Goal: Task Accomplishment & Management: Use online tool/utility

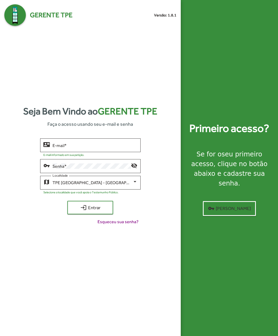
click at [59, 148] on input "E-mail *" at bounding box center [94, 145] width 85 height 5
type input "**********"
click at [75, 212] on span "login Entrar" at bounding box center [90, 208] width 36 height 10
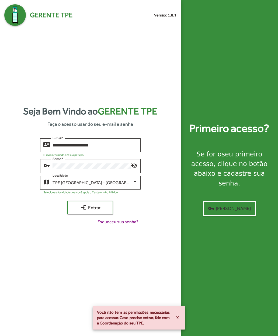
click at [132, 168] on mat-icon "visibility_off" at bounding box center [134, 165] width 6 height 6
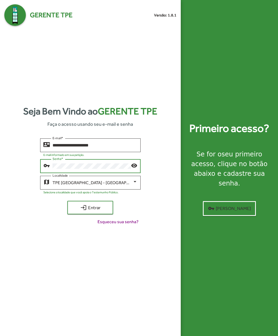
click at [77, 212] on span "login Entrar" at bounding box center [90, 208] width 36 height 10
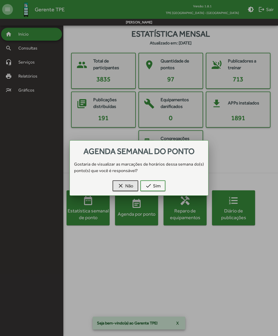
click at [120, 185] on mat-icon "clear" at bounding box center [120, 185] width 6 height 6
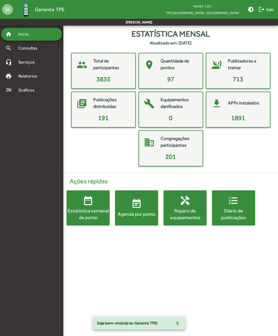
click at [130, 208] on span "event_note Agenda por ponto" at bounding box center [136, 207] width 43 height 19
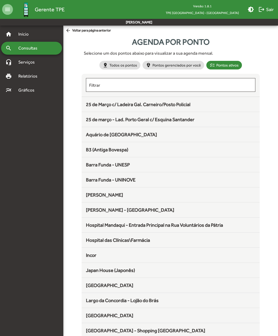
click at [93, 105] on span "25 de Março c/ Ladeira Gal. Carneiro/Posto Policial" at bounding box center [138, 104] width 104 height 6
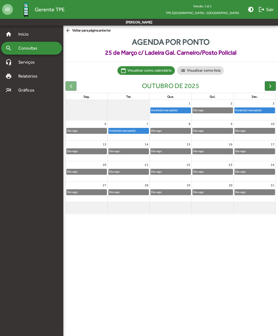
click at [268, 87] on span "button" at bounding box center [270, 86] width 6 height 6
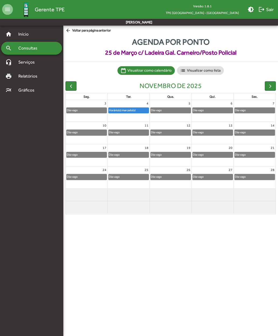
click at [267, 86] on span "button" at bounding box center [270, 86] width 6 height 6
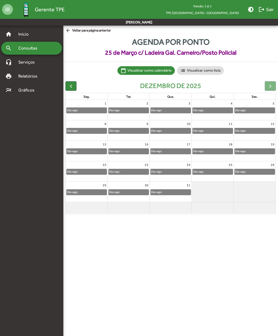
click at [267, 85] on div at bounding box center [269, 85] width 11 height 9
click at [69, 85] on span "button" at bounding box center [71, 86] width 6 height 6
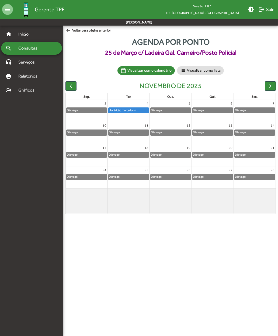
click at [69, 85] on span "button" at bounding box center [71, 86] width 6 height 6
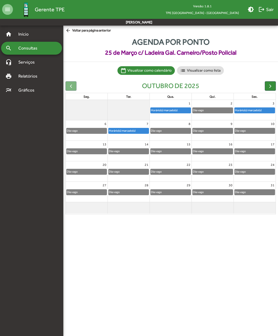
click at [72, 31] on mat-icon "arrow_back" at bounding box center [68, 31] width 7 height 6
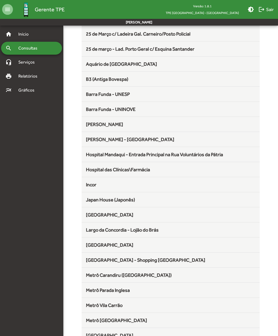
scroll to position [71, 0]
click at [89, 80] on span "B3 (Antiga Bovespa)" at bounding box center [107, 79] width 42 height 6
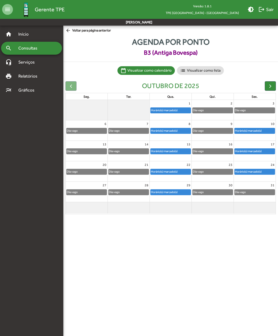
click at [268, 84] on span "button" at bounding box center [270, 86] width 6 height 6
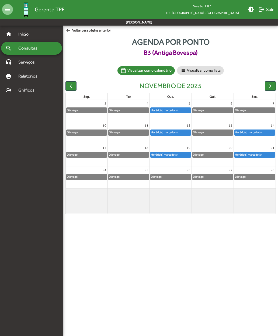
click at [74, 31] on span "arrow_back Voltar para página anterior" at bounding box center [87, 31] width 45 height 6
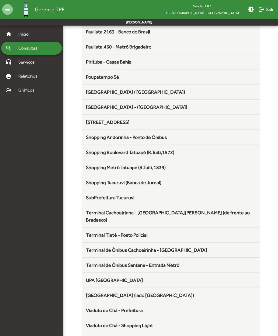
scroll to position [434, 0]
click at [91, 157] on mat-list-item "Shopping Boulevard Tatuapé (R.Tuiti,1572)" at bounding box center [170, 152] width 178 height 15
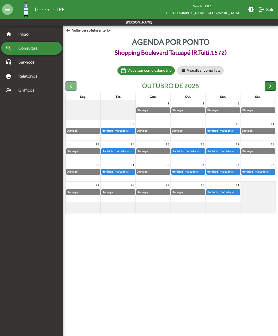
click at [268, 86] on span "button" at bounding box center [270, 86] width 6 height 6
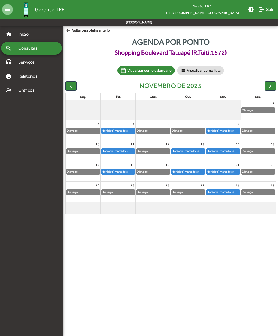
click at [68, 86] on button "button" at bounding box center [70, 85] width 11 height 9
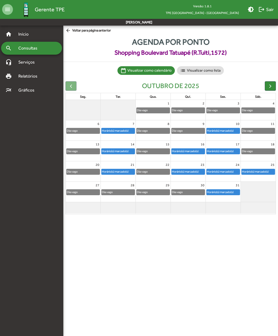
click at [69, 31] on mat-icon "arrow_back" at bounding box center [68, 31] width 7 height 6
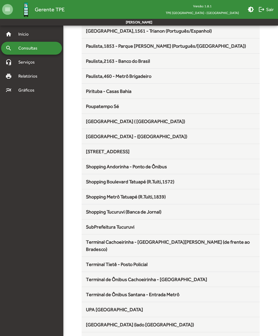
scroll to position [415, 0]
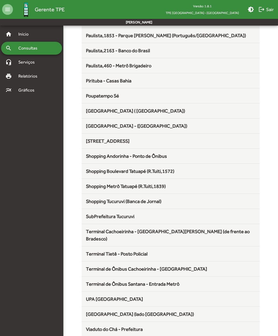
click at [88, 127] on span "[GEOGRAPHIC_DATA] - ([GEOGRAPHIC_DATA])" at bounding box center [136, 126] width 101 height 6
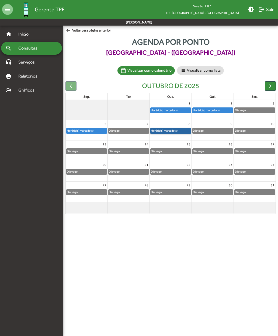
click at [163, 131] on link "Horário(s) marcado(s)" at bounding box center [170, 131] width 41 height 6
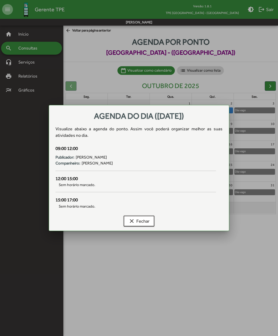
click at [130, 219] on mat-icon "clear" at bounding box center [131, 221] width 6 height 6
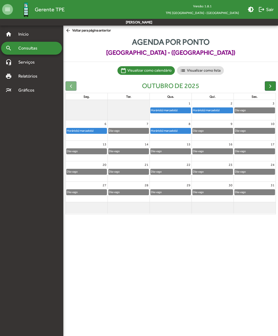
click at [265, 84] on button "button" at bounding box center [269, 85] width 11 height 9
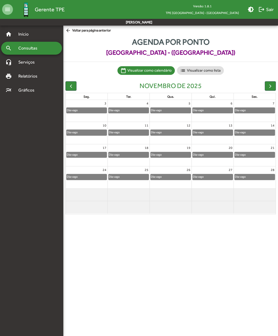
click at [69, 87] on span "button" at bounding box center [71, 86] width 6 height 6
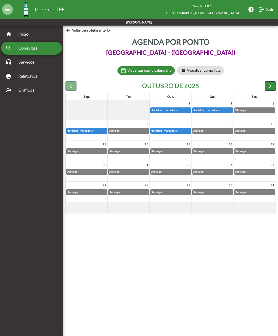
click at [74, 31] on span "arrow_back Voltar para página anterior" at bounding box center [87, 31] width 45 height 6
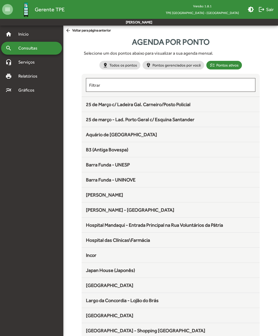
click at [74, 31] on span "arrow_back Voltar para página anterior" at bounding box center [87, 31] width 45 height 6
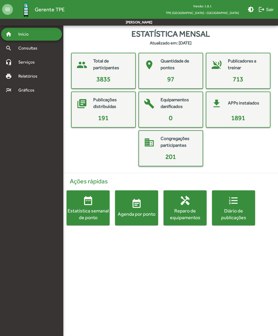
click at [229, 73] on mat-card-header "voice_over_off Publicadores a treinar" at bounding box center [237, 64] width 59 height 19
click at [80, 208] on div "Estatística semanal de ponto" at bounding box center [87, 213] width 43 height 13
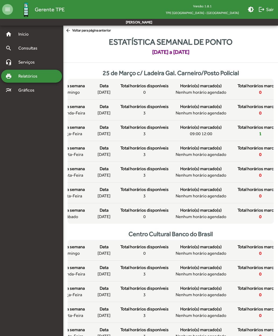
click at [100, 130] on span "Data" at bounding box center [104, 127] width 9 height 6
click at [263, 9] on mat-icon "logout" at bounding box center [261, 9] width 6 height 6
